Goal: Answer question/provide support: Share knowledge or assist other users

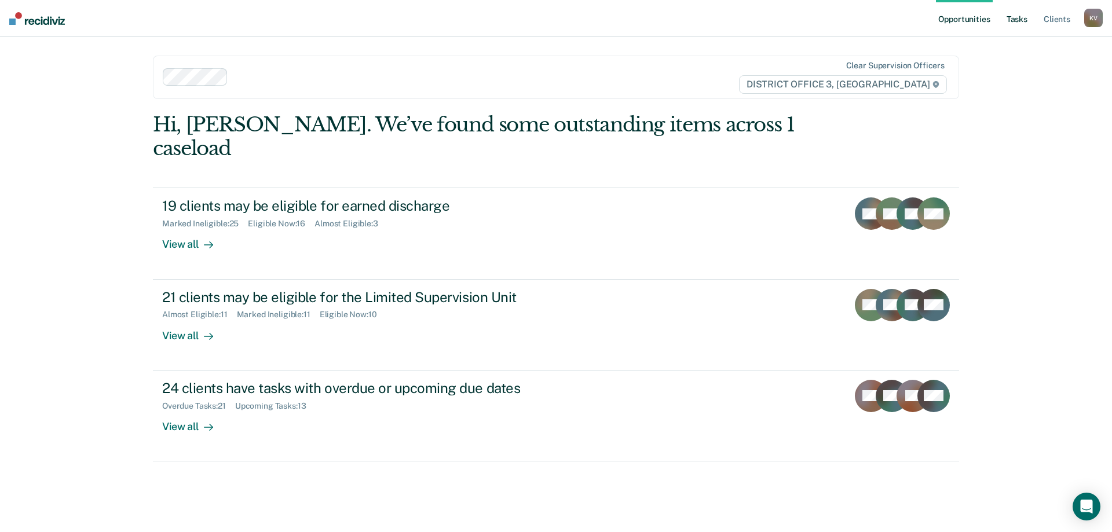
click at [1021, 20] on link "Tasks" at bounding box center [1016, 18] width 25 height 37
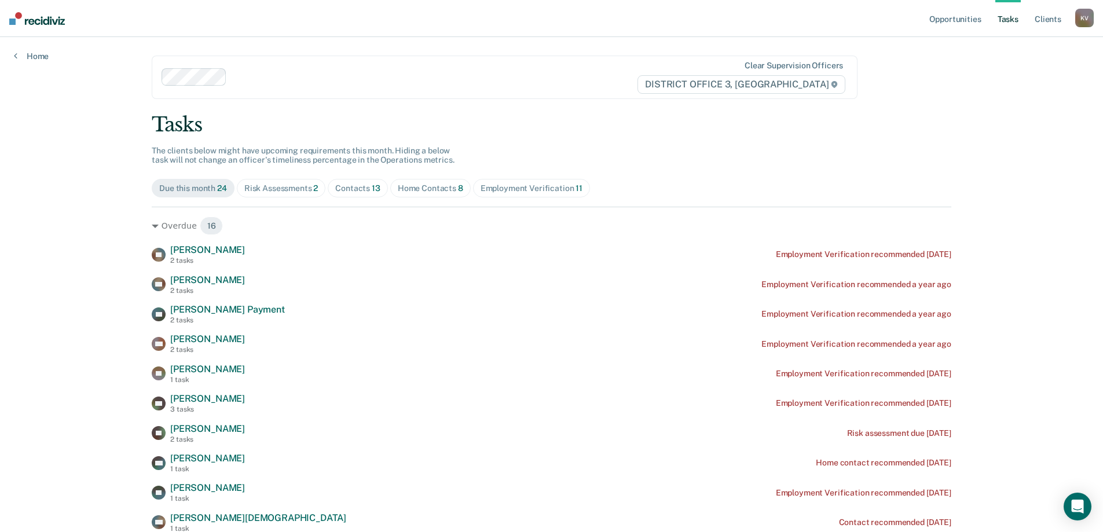
click at [362, 193] on span "Contacts 13" at bounding box center [358, 188] width 60 height 19
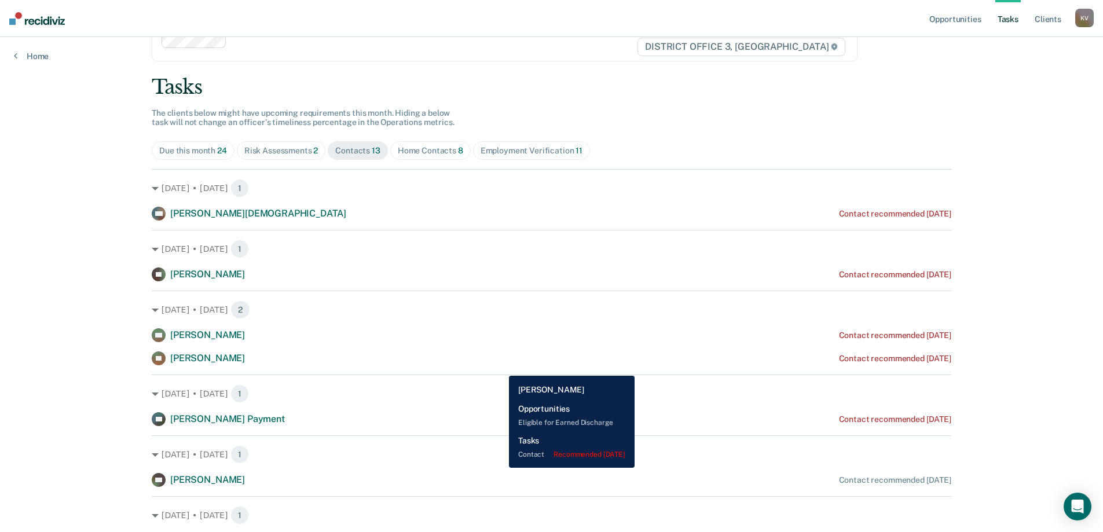
scroll to position [58, 0]
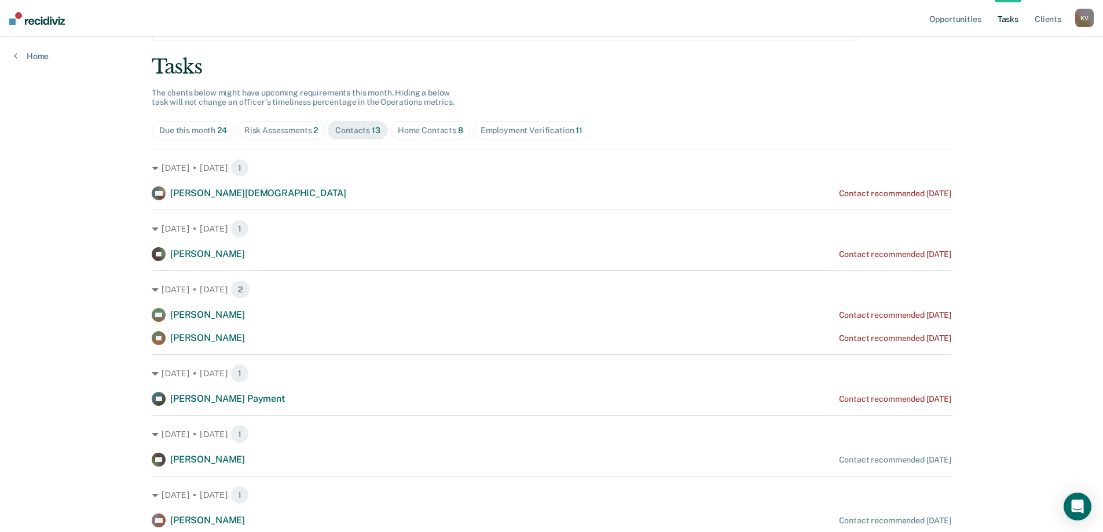
click at [313, 129] on span "2" at bounding box center [315, 130] width 5 height 9
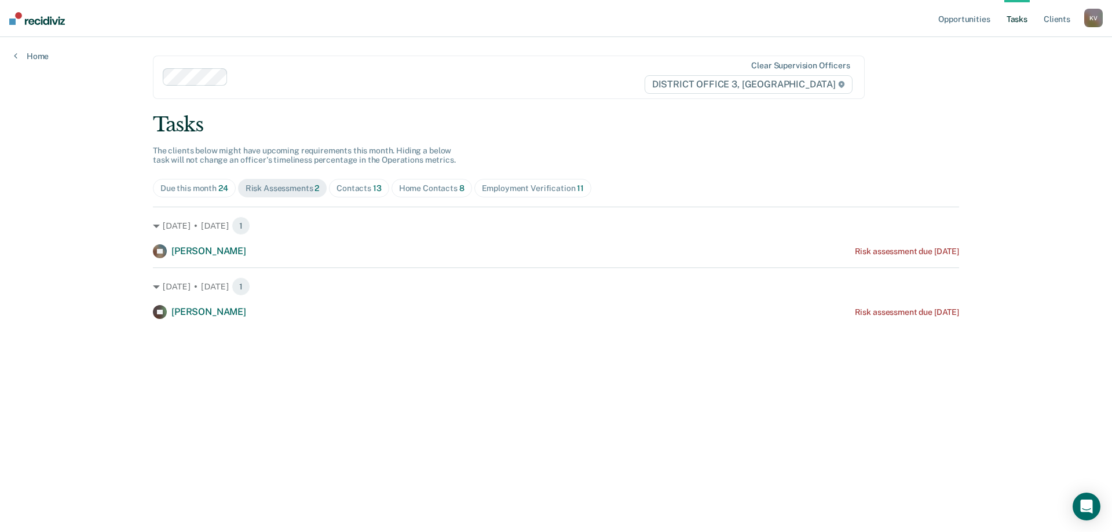
click at [431, 189] on div "Home Contacts 8" at bounding box center [431, 189] width 65 height 10
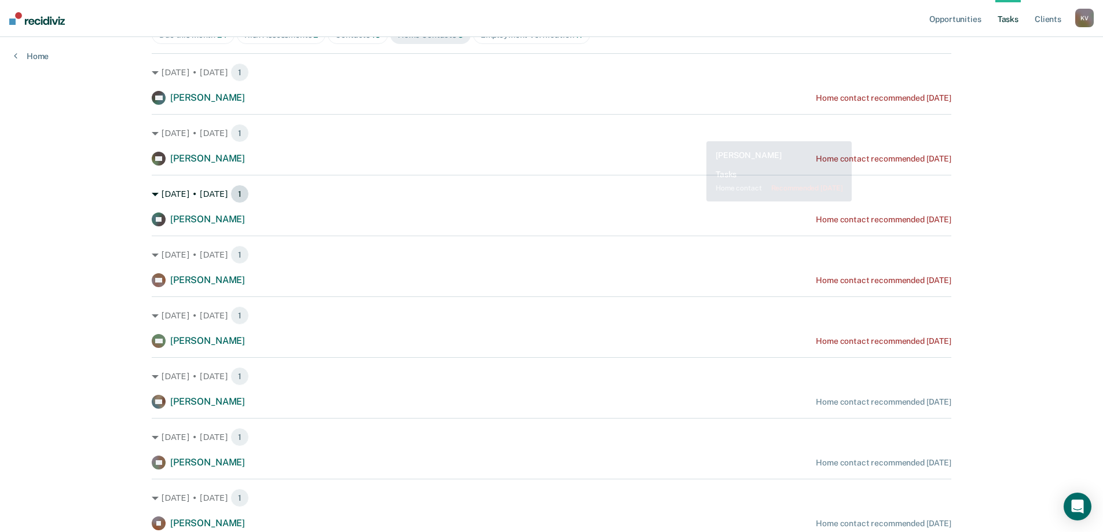
scroll to position [174, 0]
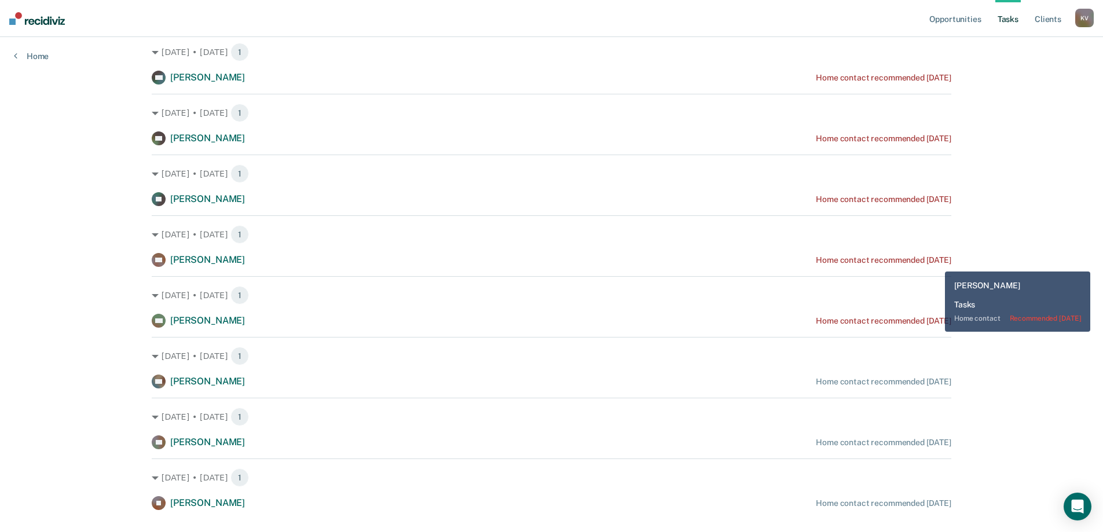
click at [928, 261] on div "Home contact recommended [DATE]" at bounding box center [884, 260] width 136 height 10
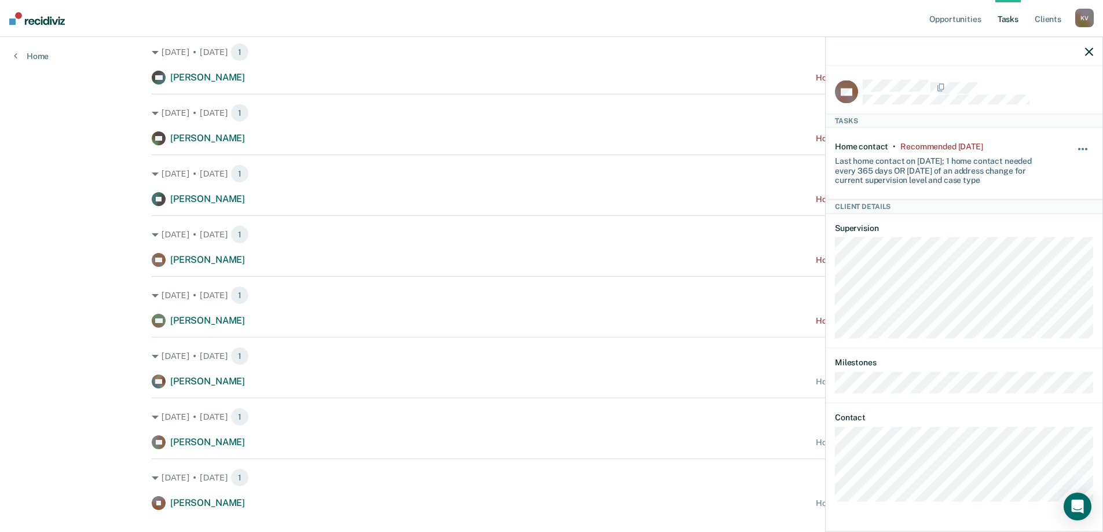
click at [1078, 148] on button "button" at bounding box center [1084, 155] width 20 height 19
click at [1038, 151] on div "Last home contact on [DATE]; 1 home contact needed every 365 days OR [DATE] of …" at bounding box center [942, 168] width 215 height 34
drag, startPoint x: 1002, startPoint y: 179, endPoint x: 831, endPoint y: 160, distance: 171.9
click at [831, 160] on div "WF Tasks Home contact • Recommended [DATE] Last home contact on [DATE]; 1 home …" at bounding box center [964, 297] width 277 height 463
copy div "Last home contact on [DATE]; 1 home contact needed every 365 days OR [DATE] of …"
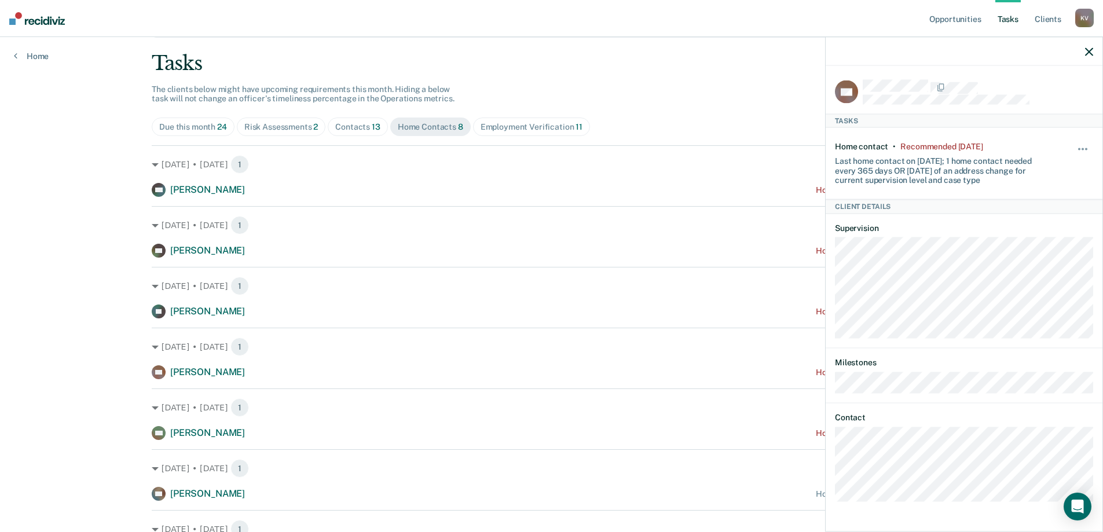
scroll to position [116, 0]
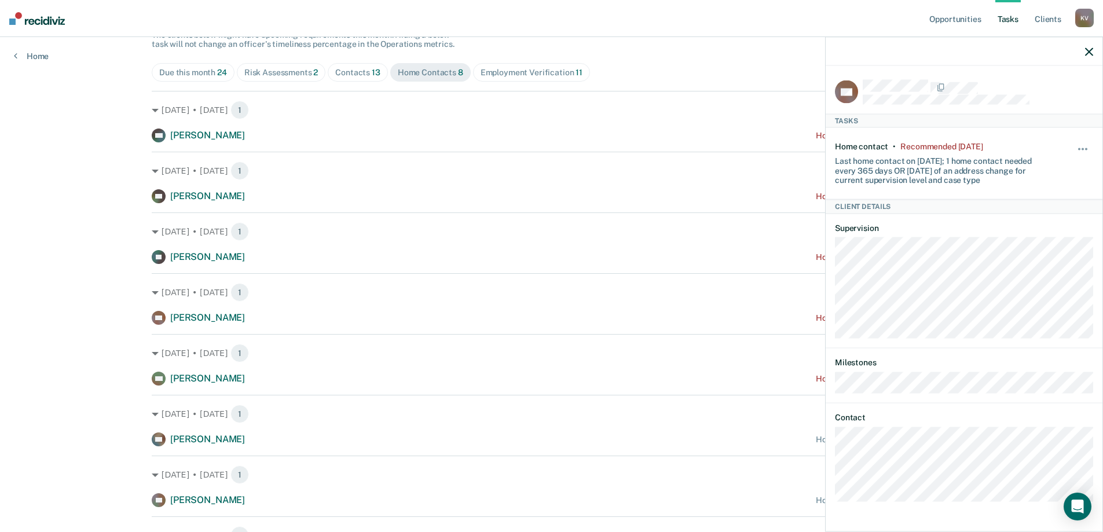
click at [1086, 46] on button "button" at bounding box center [1089, 51] width 8 height 10
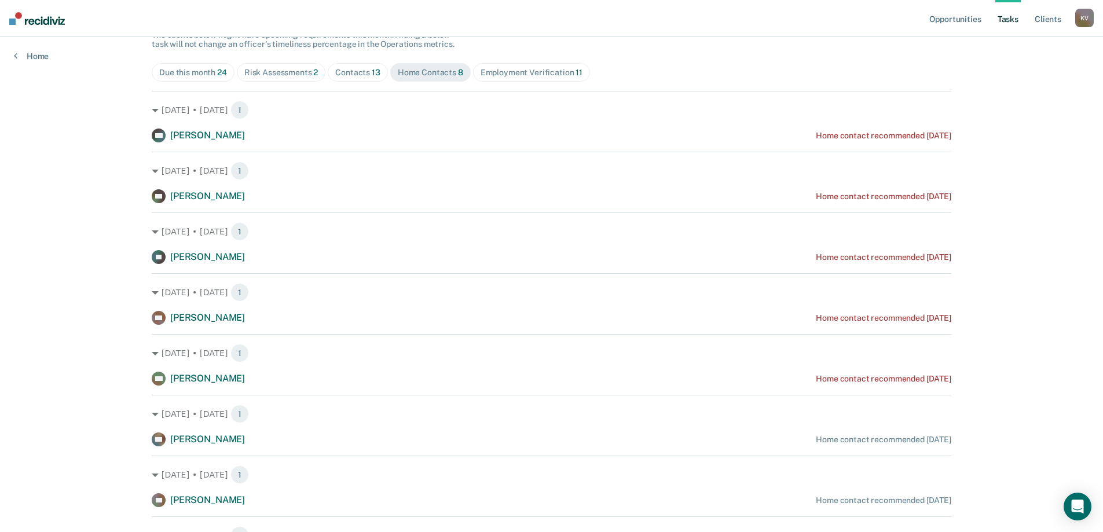
drag, startPoint x: 1086, startPoint y: 46, endPoint x: 76, endPoint y: 293, distance: 1039.6
click at [76, 293] on div "Opportunities Tasks Client s [PERSON_NAME] Profile How it works Log Out Home Cl…" at bounding box center [551, 249] width 1103 height 730
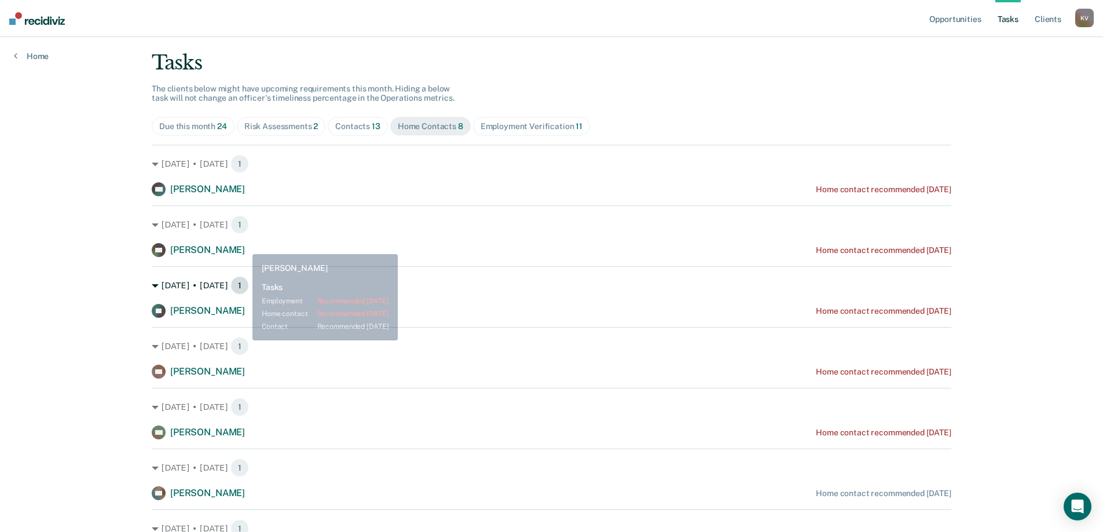
scroll to position [82, 0]
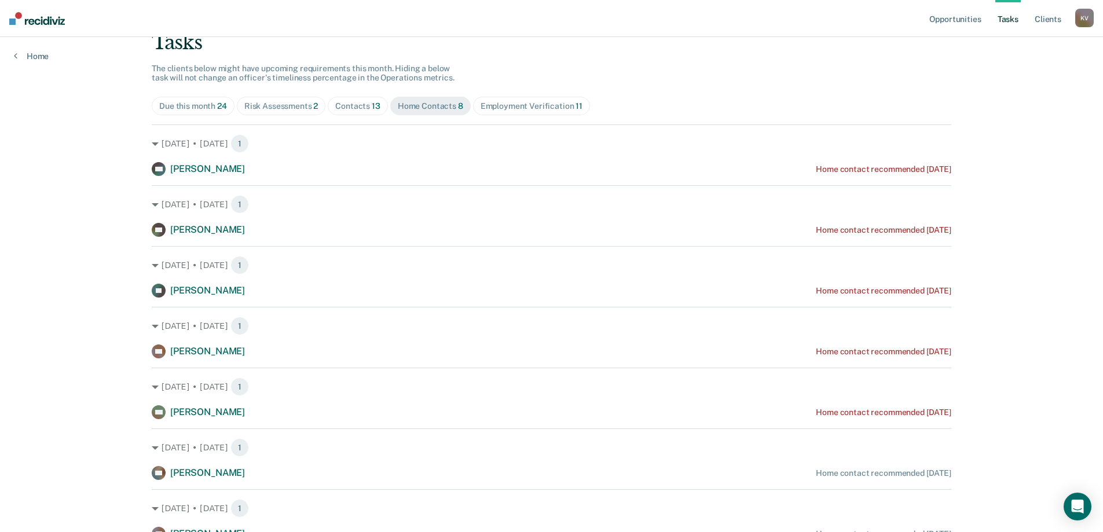
click at [886, 342] on div "[DATE] • [DATE] 1 WF [PERSON_NAME] Home contact recommended [DATE]" at bounding box center [552, 333] width 800 height 52
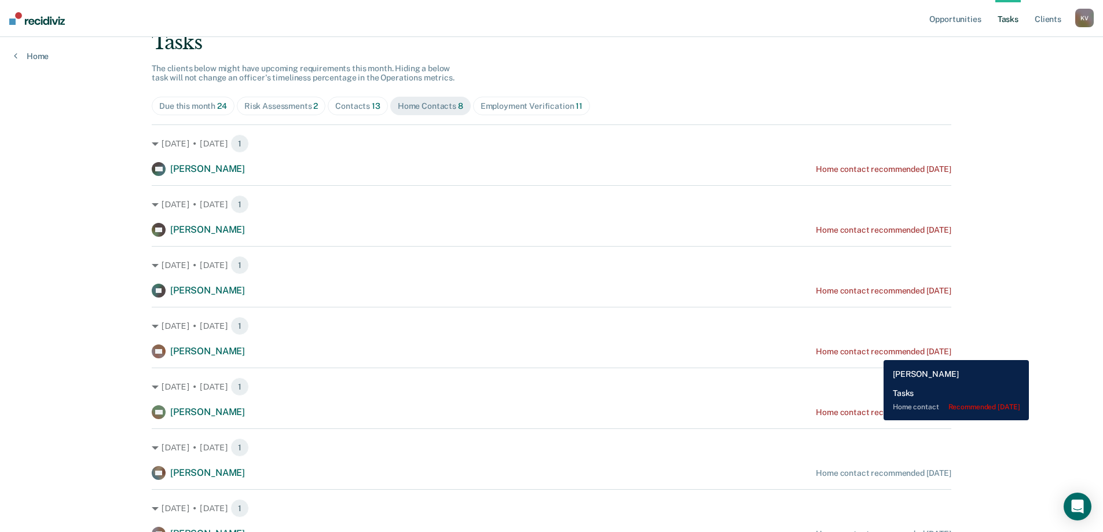
click at [875, 351] on div "Home contact recommended [DATE]" at bounding box center [884, 352] width 136 height 10
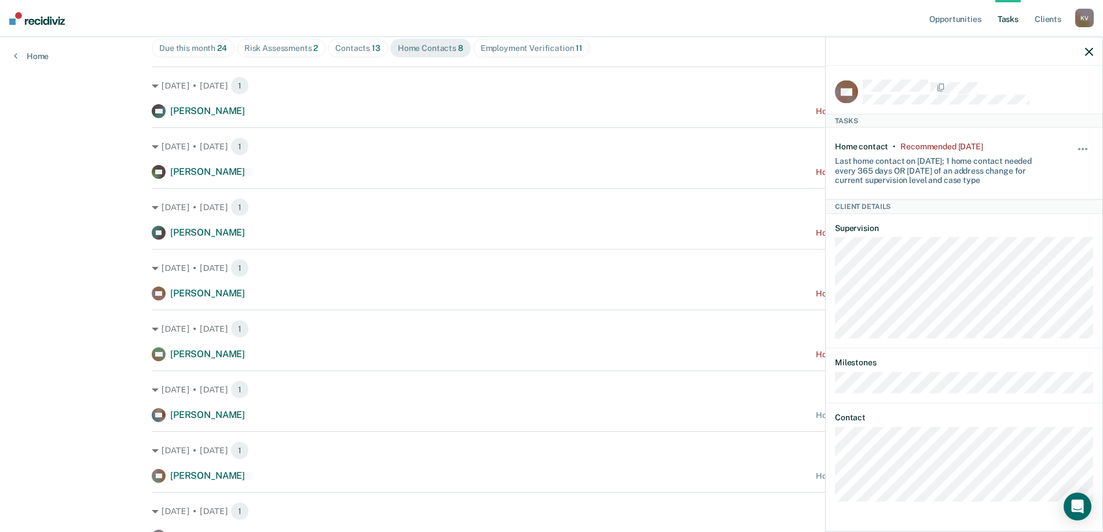
scroll to position [198, 0]
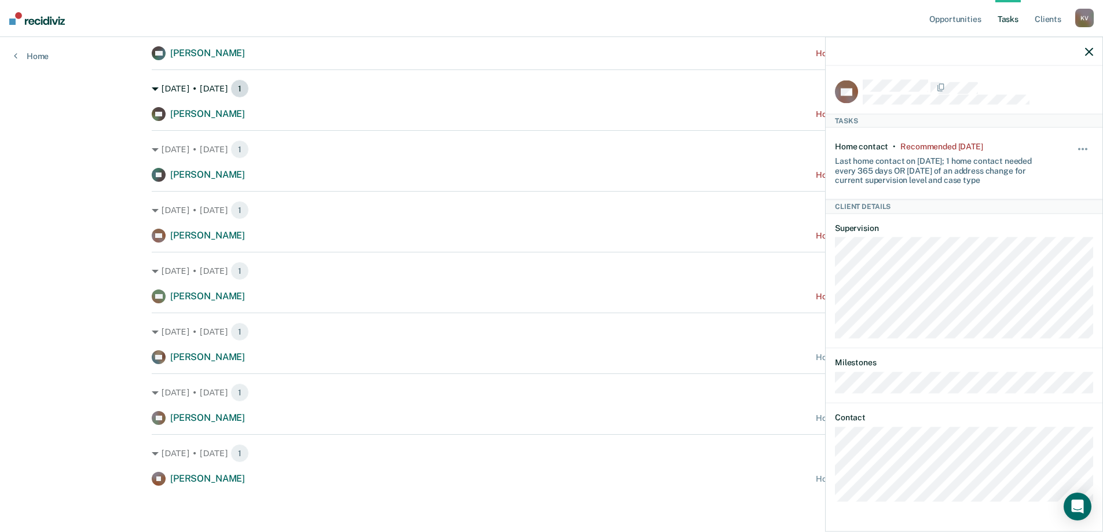
click at [672, 94] on div "[DATE] • [DATE] 1" at bounding box center [552, 88] width 800 height 19
click at [1083, 513] on div "Open Intercom Messenger" at bounding box center [1078, 507] width 31 height 31
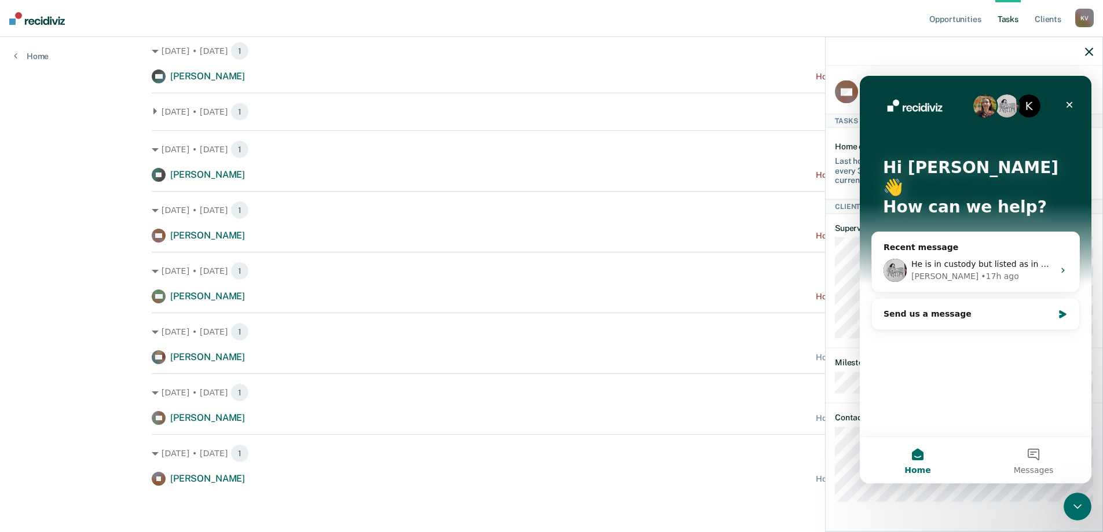
scroll to position [0, 0]
click at [988, 308] on div "Send us a message" at bounding box center [969, 314] width 170 height 12
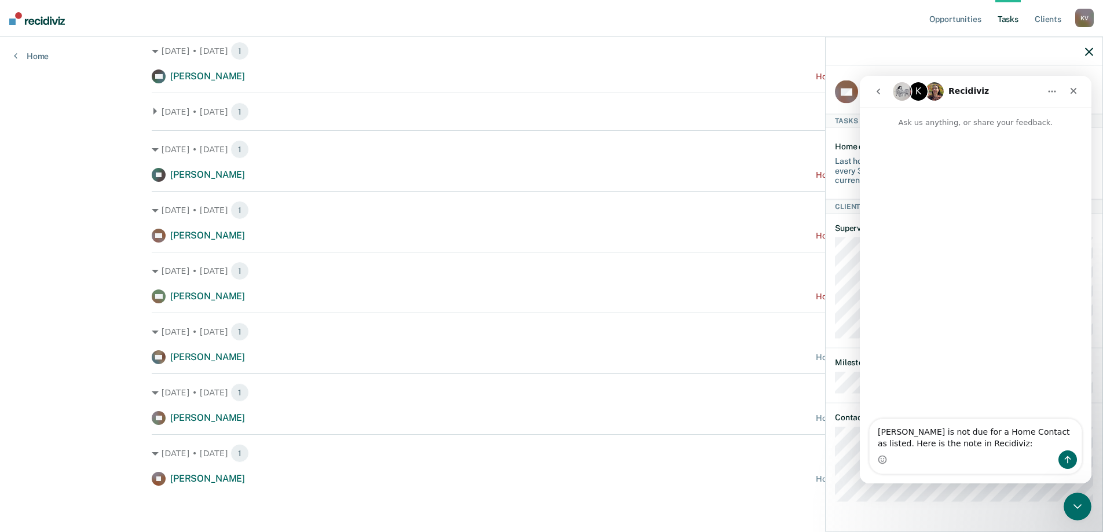
type textarea "[PERSON_NAME] is not due for a Home Contact as listed. Here is the note in Reci…"
drag, startPoint x: 987, startPoint y: 438, endPoint x: 1719, endPoint y: 495, distance: 734.1
click html "K Recidiviz Ask us anything, or share your feedback. [PERSON_NAME] is not due f…"
click at [1076, 91] on icon "Close" at bounding box center [1073, 90] width 9 height 9
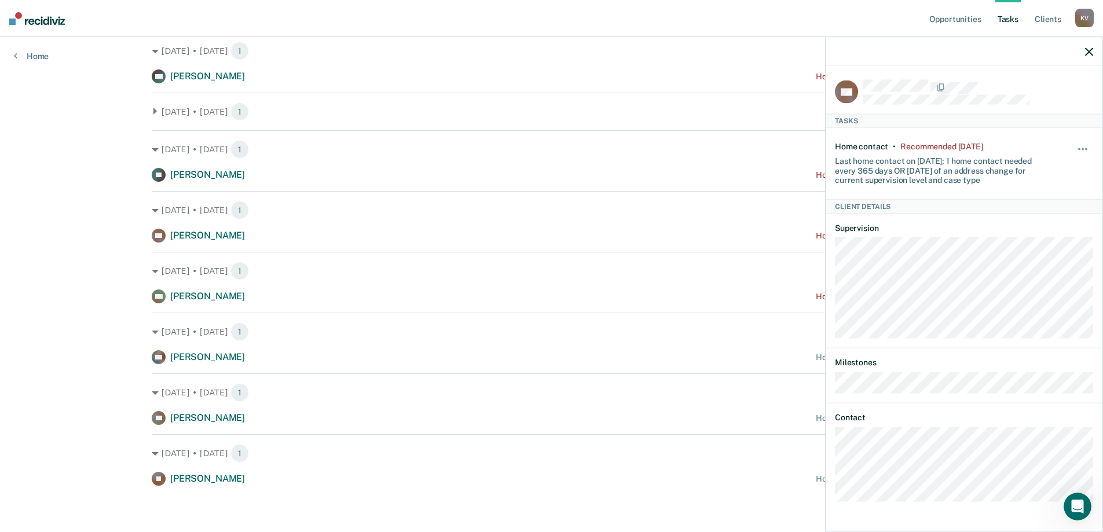
click at [1087, 49] on icon "button" at bounding box center [1089, 51] width 8 height 8
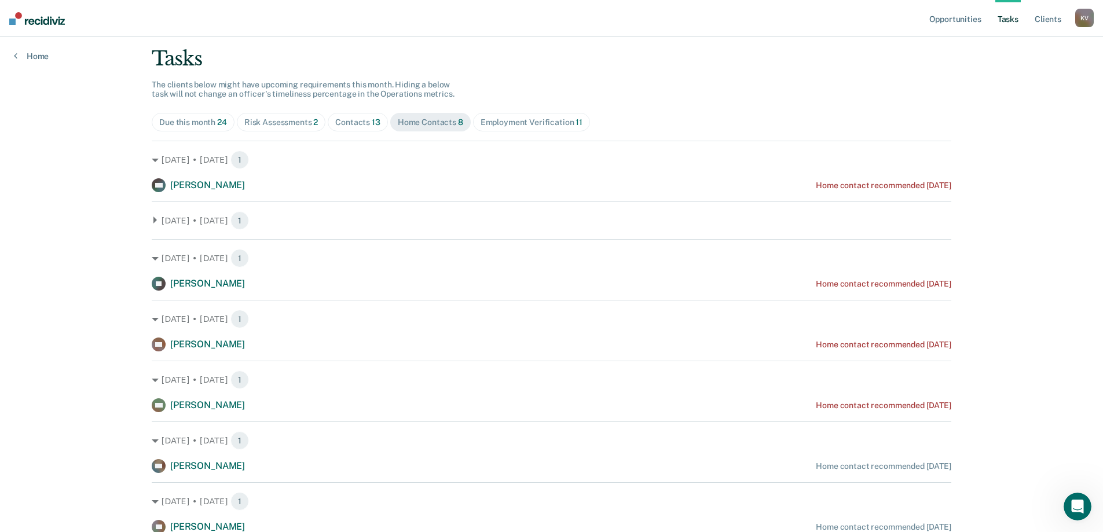
scroll to position [117, 0]
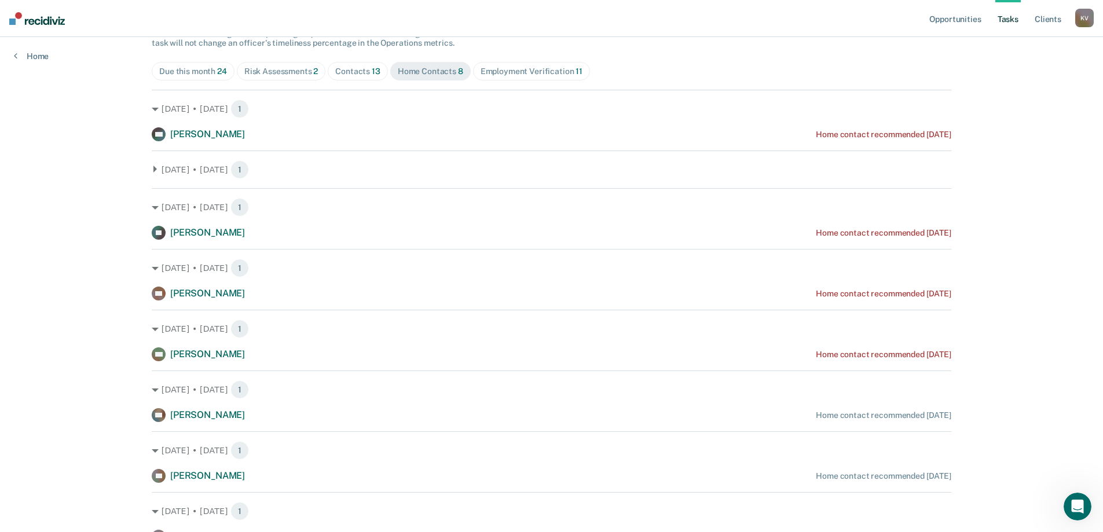
click at [146, 170] on main "Clear supervision officers DISTRICT OFFICE 3, [PERSON_NAME] Tasks The clients b…" at bounding box center [551, 241] width 827 height 642
click at [153, 170] on icon at bounding box center [154, 169] width 3 height 7
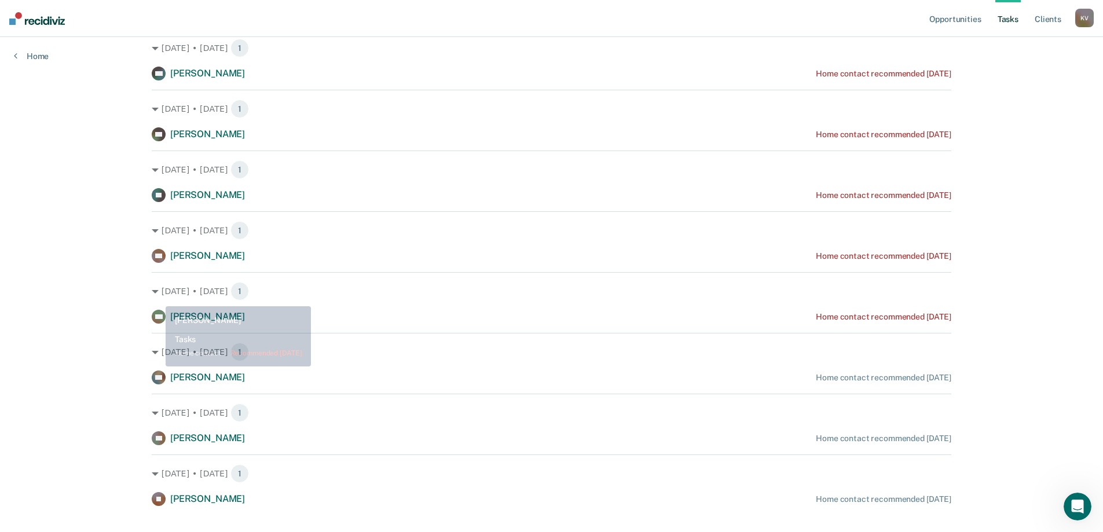
scroll to position [198, 0]
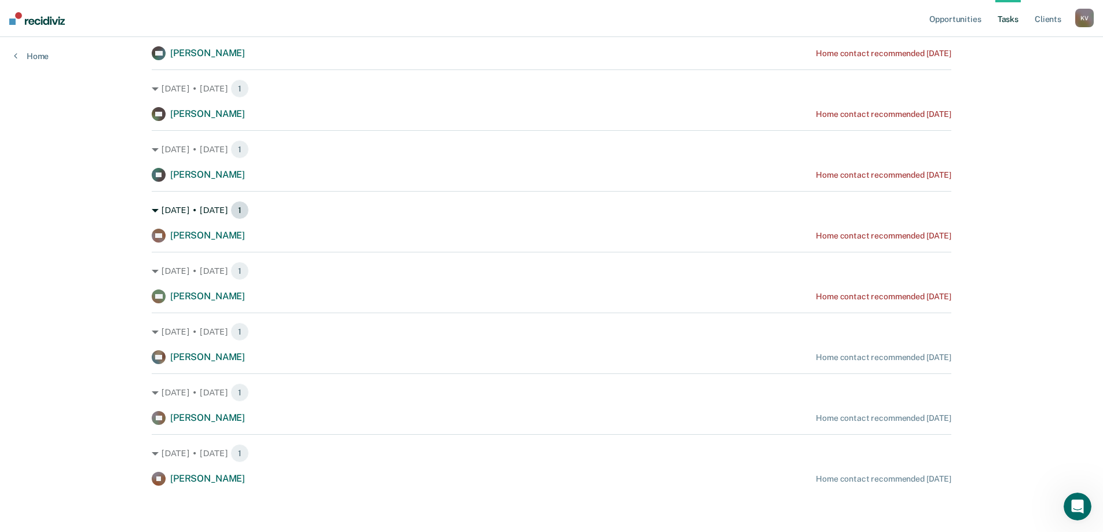
click at [237, 210] on span "1" at bounding box center [239, 210] width 19 height 19
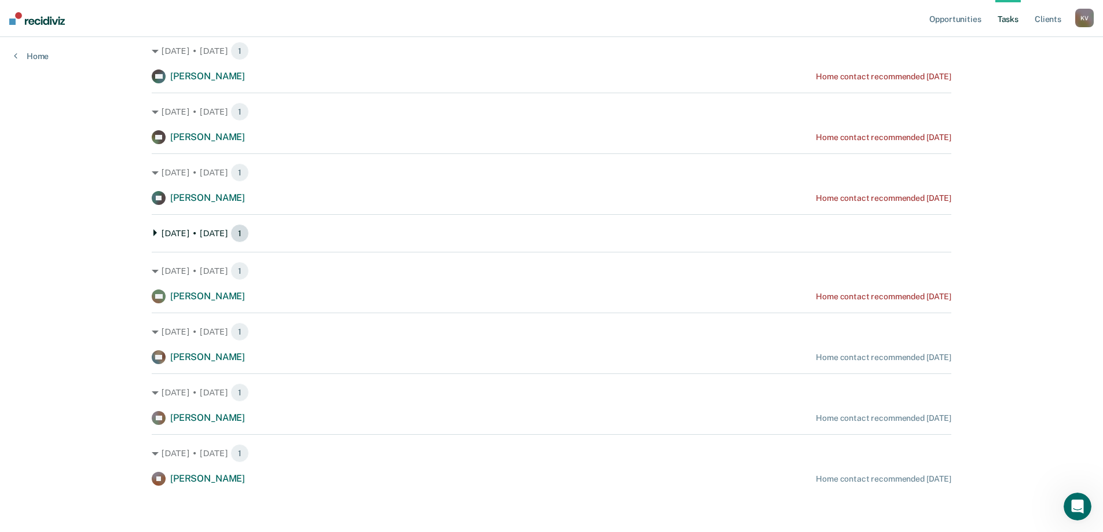
click at [230, 229] on span "1" at bounding box center [239, 233] width 19 height 19
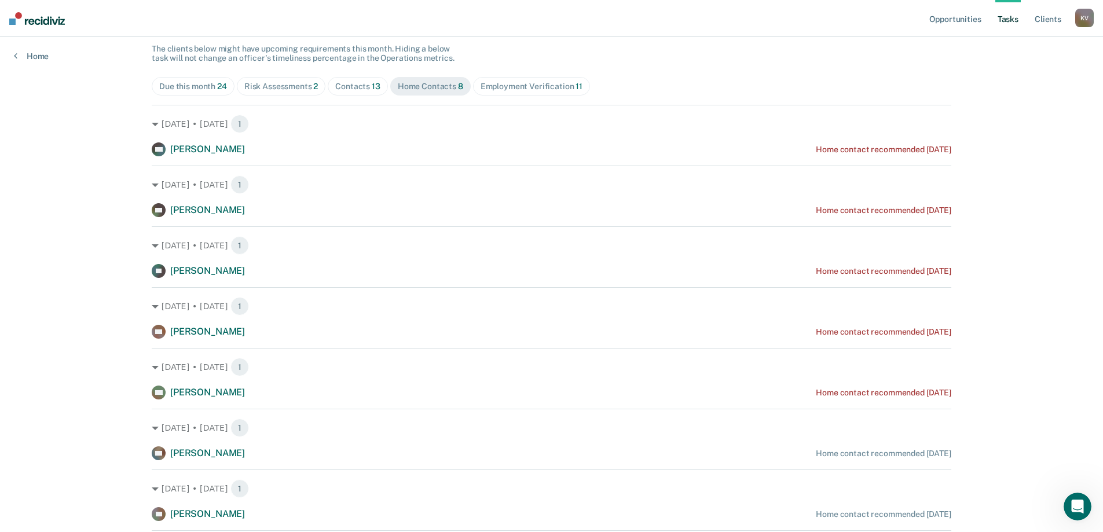
scroll to position [0, 0]
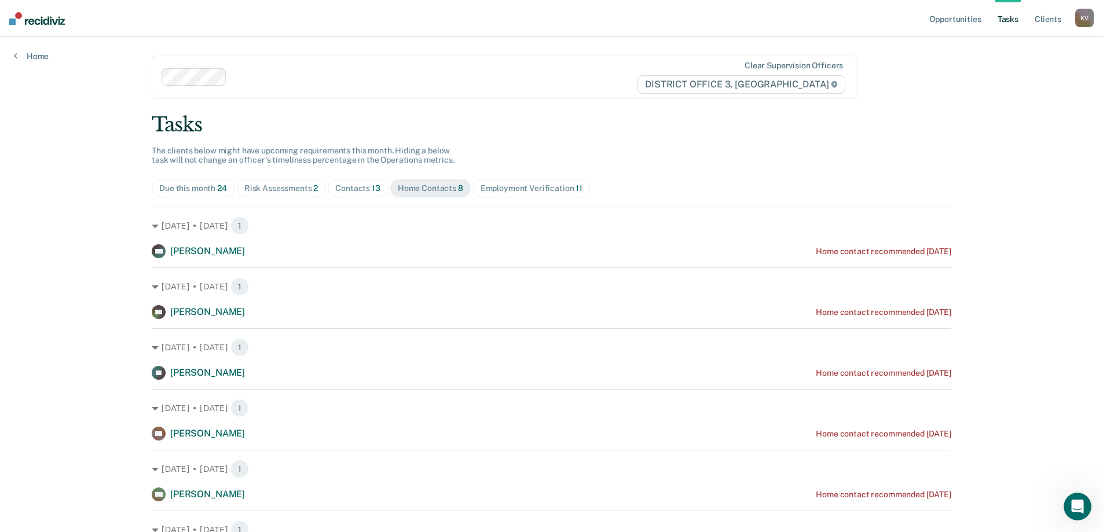
click at [495, 182] on span "Employment Verification 11" at bounding box center [531, 188] width 117 height 19
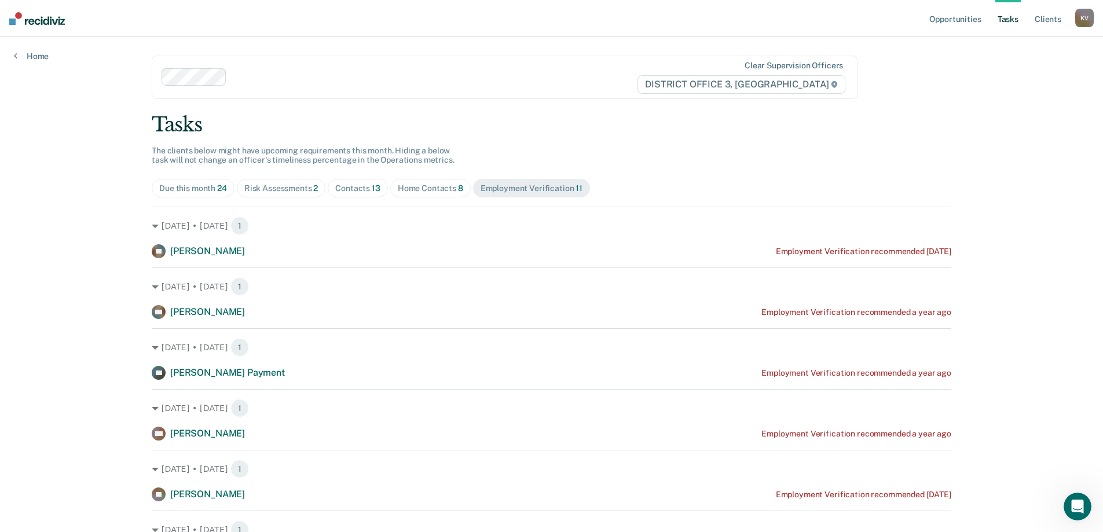
click at [207, 193] on span "Due this month 24" at bounding box center [193, 188] width 83 height 19
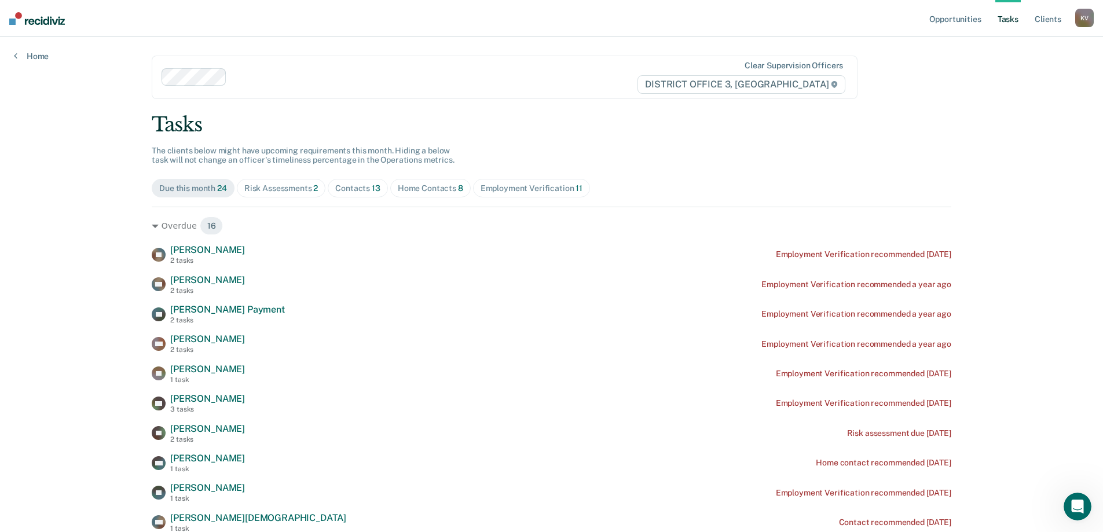
click at [246, 192] on div "Risk Assessments 2" at bounding box center [281, 189] width 74 height 10
